Goal: Task Accomplishment & Management: Use online tool/utility

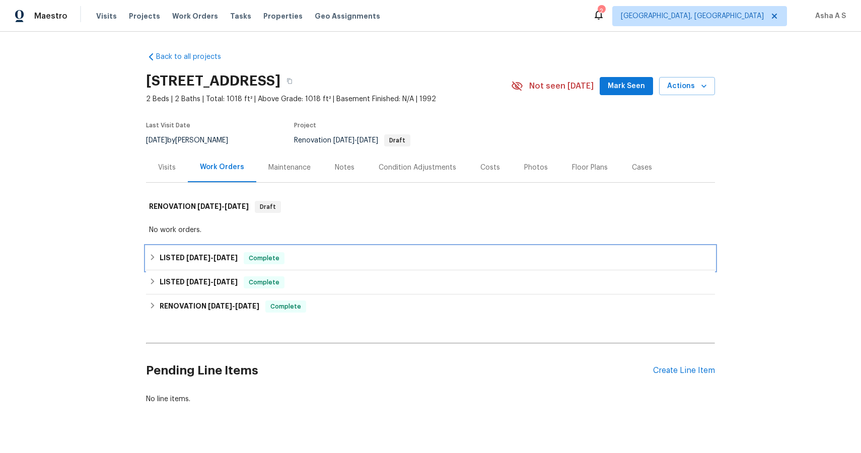
click at [184, 258] on div "LISTED [DATE] - [DATE] Complete" at bounding box center [430, 258] width 569 height 24
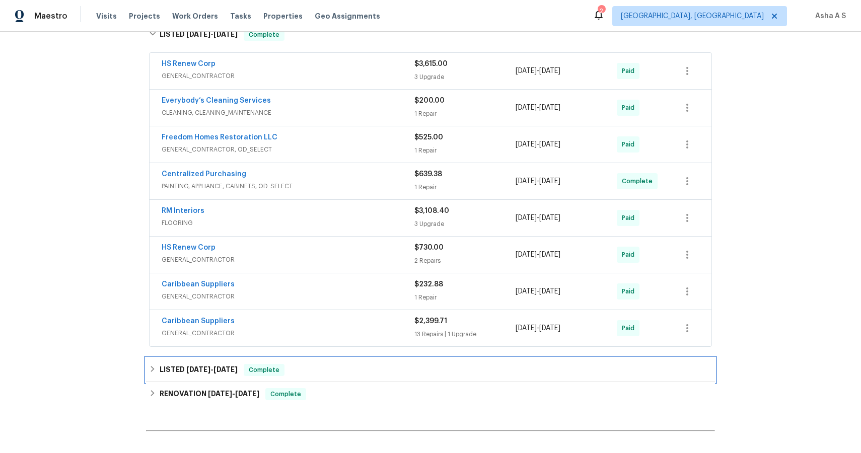
click at [201, 382] on div "LISTED [DATE] - [DATE] Complete" at bounding box center [430, 370] width 569 height 24
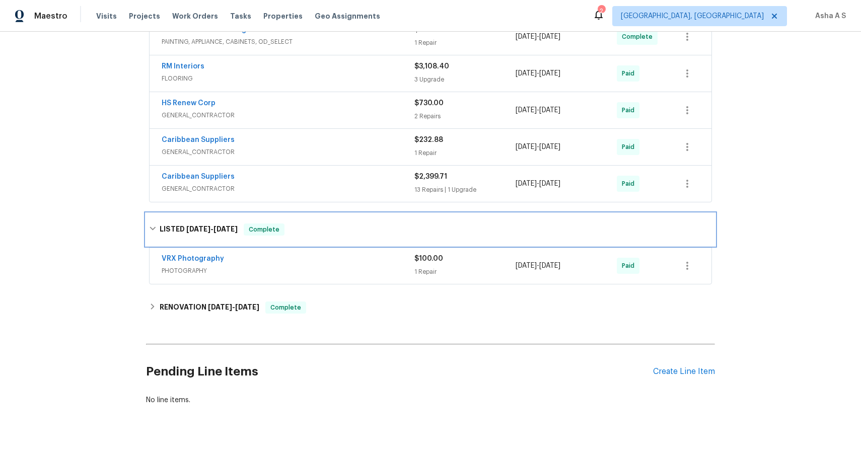
scroll to position [403, 0]
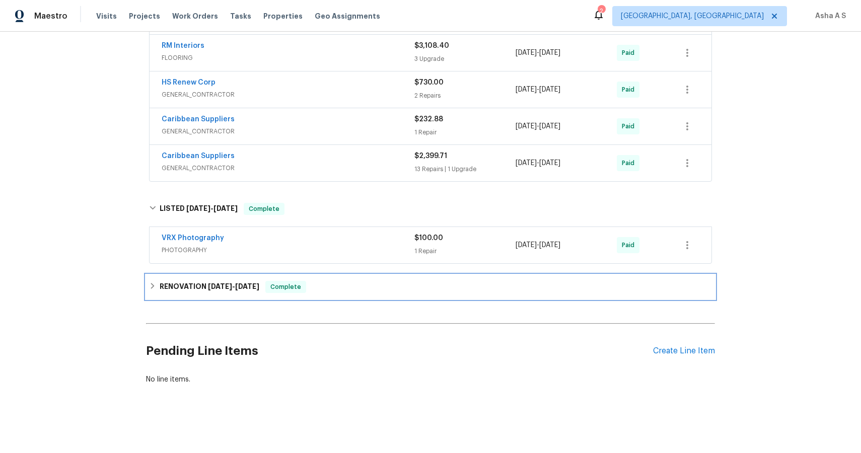
click at [236, 291] on h6 "RENOVATION [DATE] - [DATE]" at bounding box center [210, 287] width 100 height 12
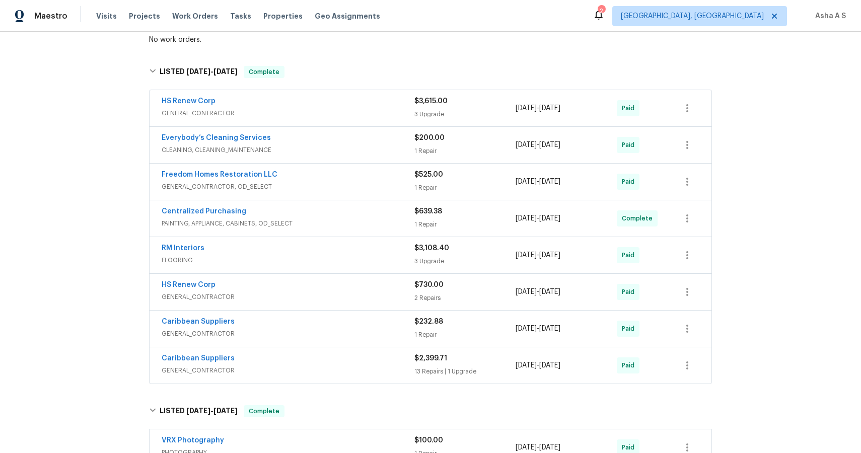
scroll to position [184, 0]
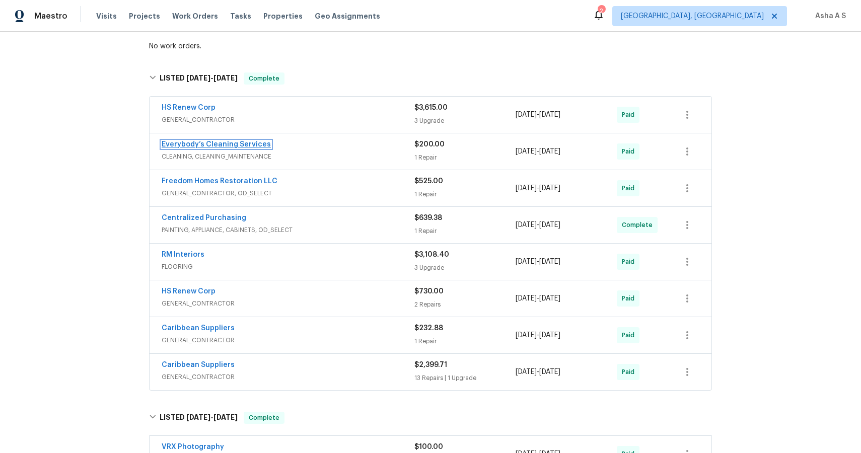
click at [200, 148] on link "Everybody’s Cleaning Services" at bounding box center [216, 144] width 109 height 7
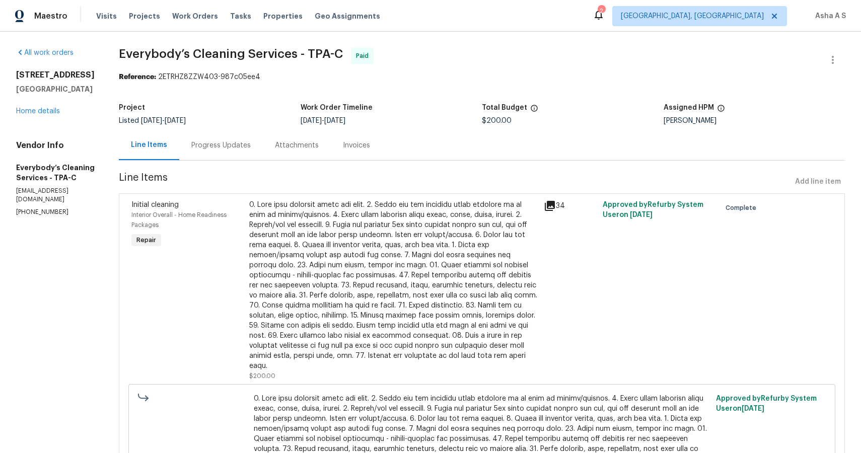
click at [61, 71] on h2 "[STREET_ADDRESS]" at bounding box center [55, 75] width 79 height 10
copy h2 "[STREET_ADDRESS]"
